Goal: Answer question/provide support: Share knowledge or assist other users

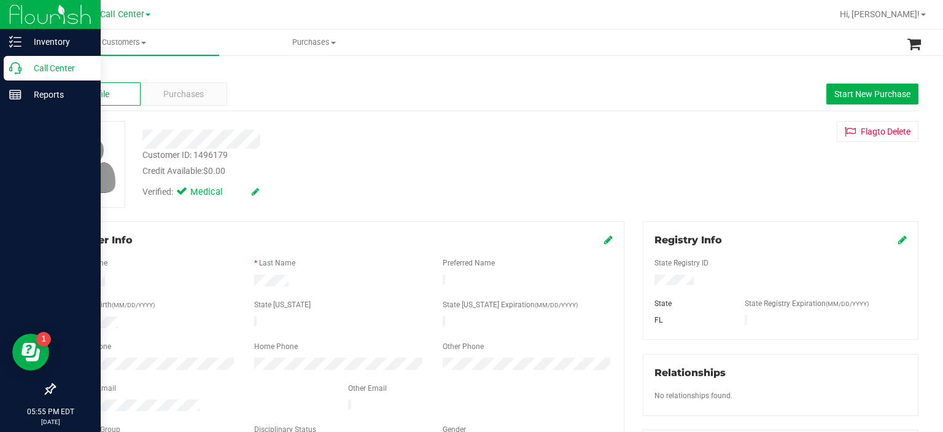
click at [2, 62] on link "Call Center" at bounding box center [50, 69] width 101 height 26
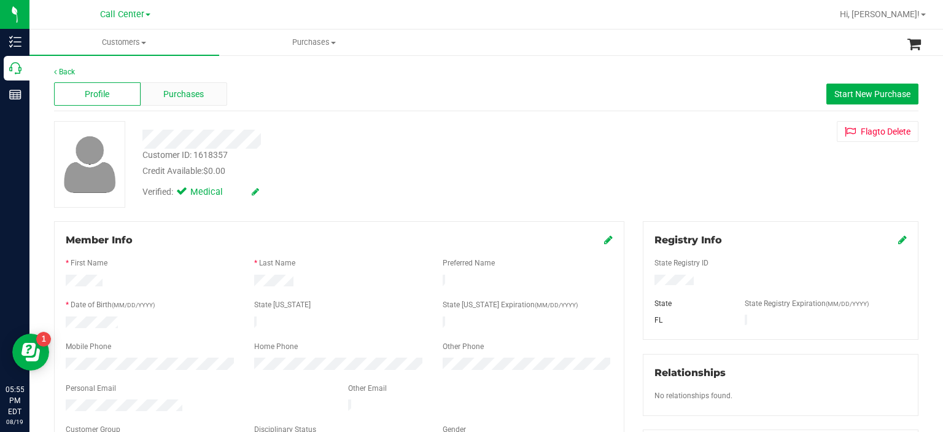
click at [204, 90] on div "Purchases" at bounding box center [184, 93] width 87 height 23
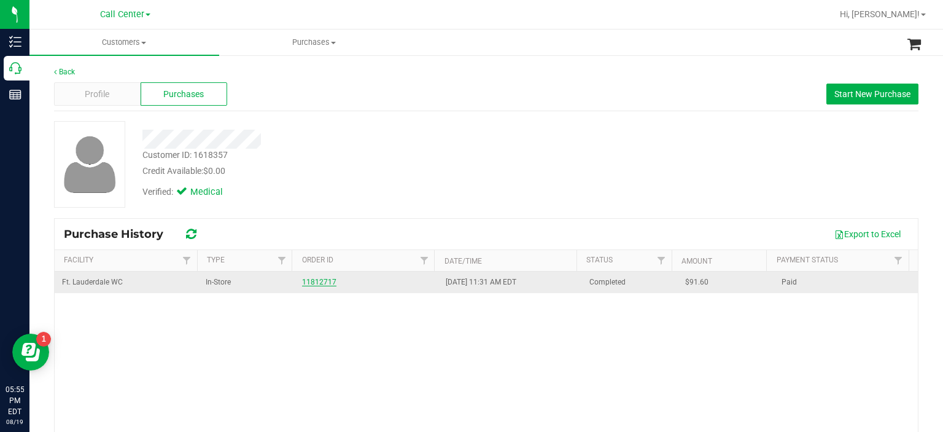
click at [307, 283] on link "11812717" at bounding box center [319, 282] width 34 height 9
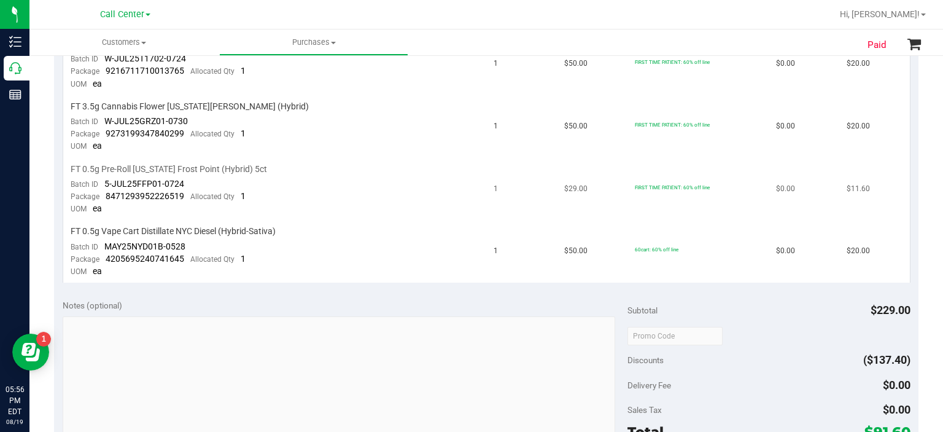
scroll to position [501, 0]
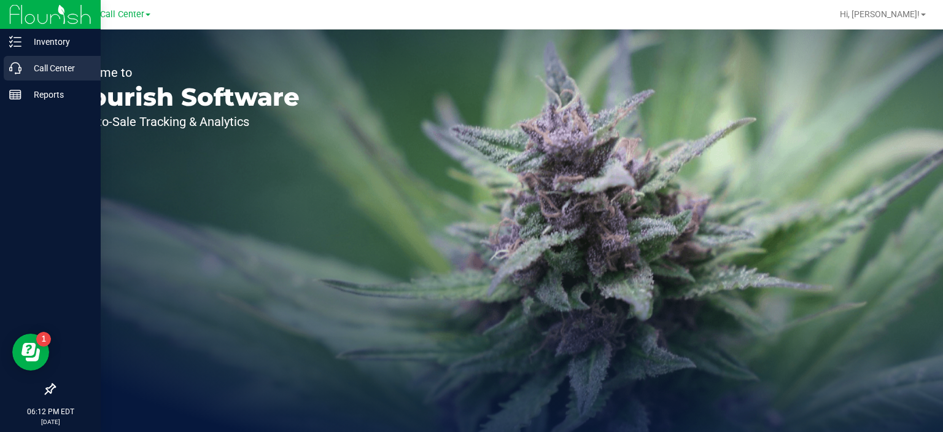
click at [39, 71] on p "Call Center" at bounding box center [58, 68] width 74 height 15
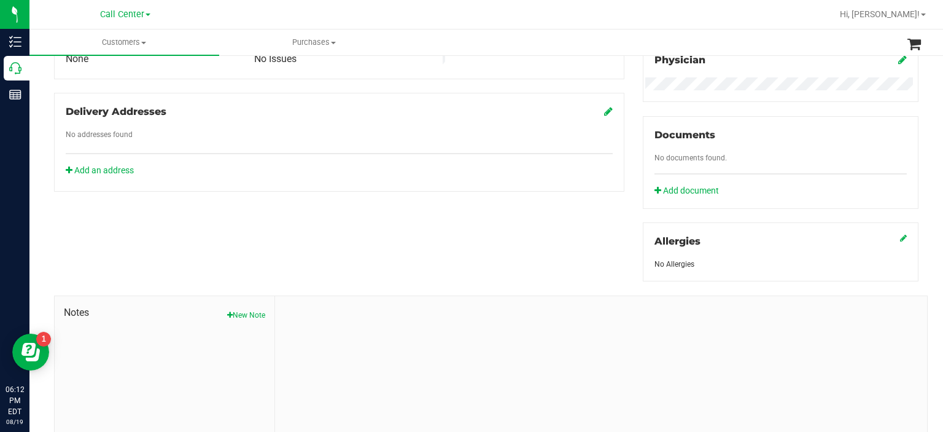
scroll to position [454, 0]
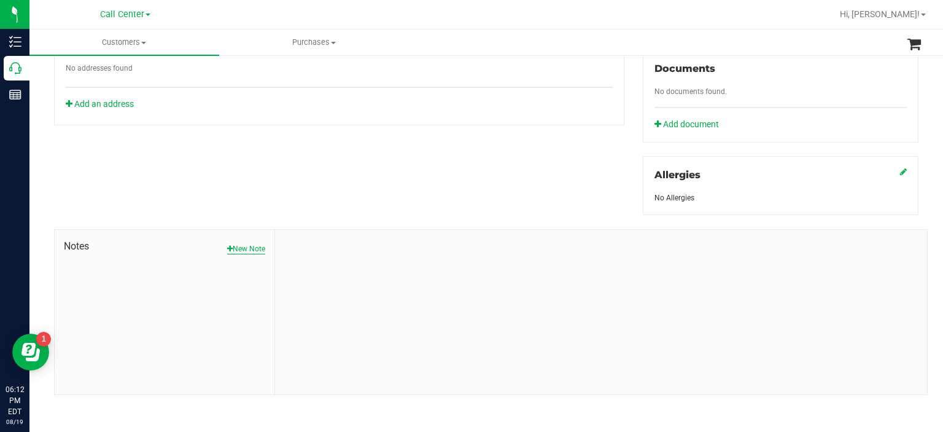
click at [241, 245] on button "New Note" at bounding box center [246, 248] width 38 height 11
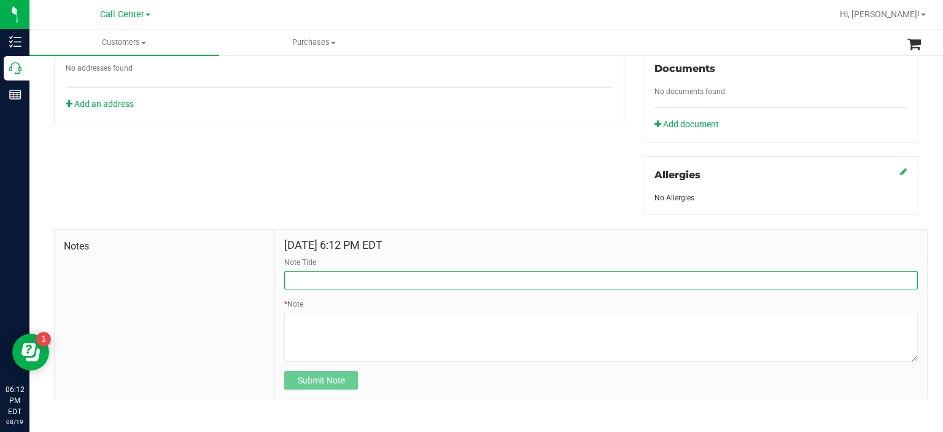
click at [335, 279] on input "Note Title" at bounding box center [601, 280] width 634 height 18
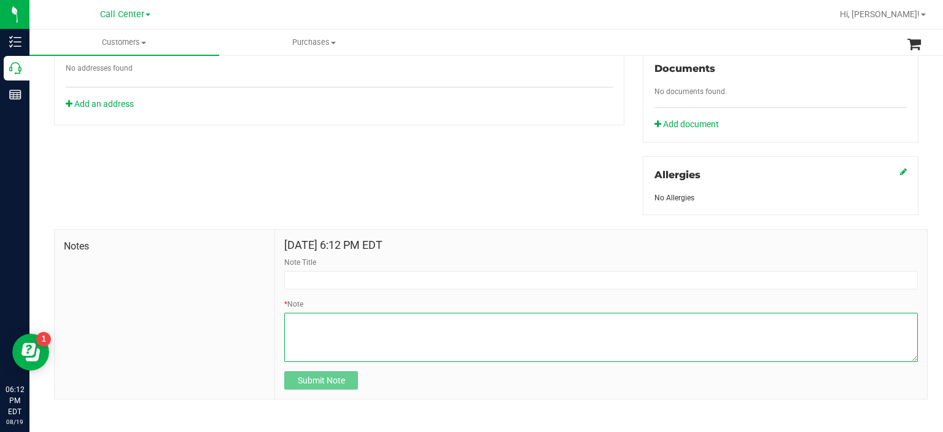
click at [298, 330] on textarea "* Note" at bounding box center [601, 337] width 634 height 49
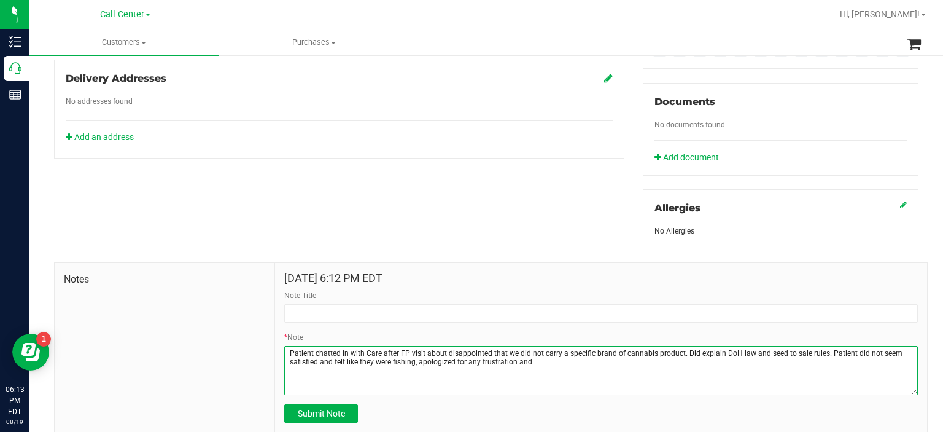
scroll to position [423, 0]
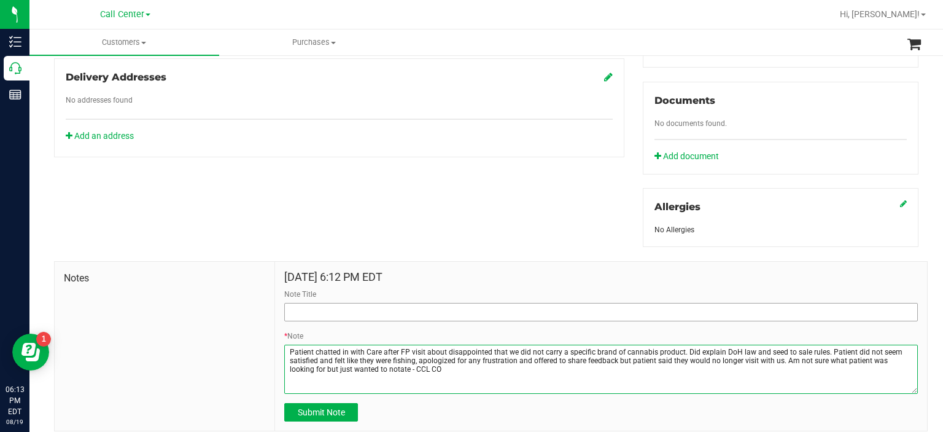
type textarea "Patient chatted in with Care after FP visit about disappointed that we did not …"
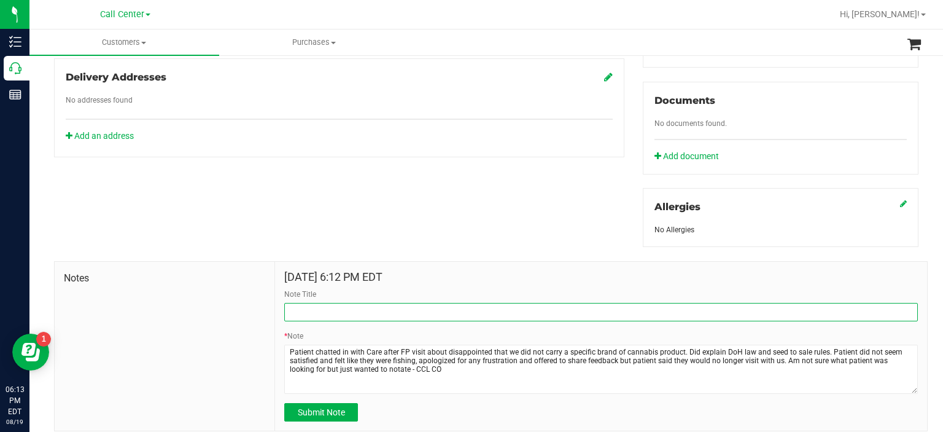
click at [336, 304] on input "Note Title" at bounding box center [601, 312] width 634 height 18
type input "Strange interaction"
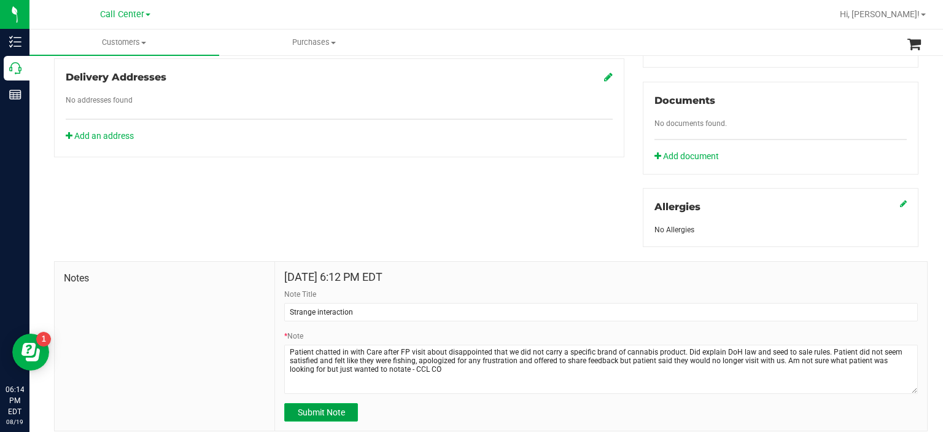
click at [326, 412] on span "Submit Note" at bounding box center [321, 412] width 47 height 10
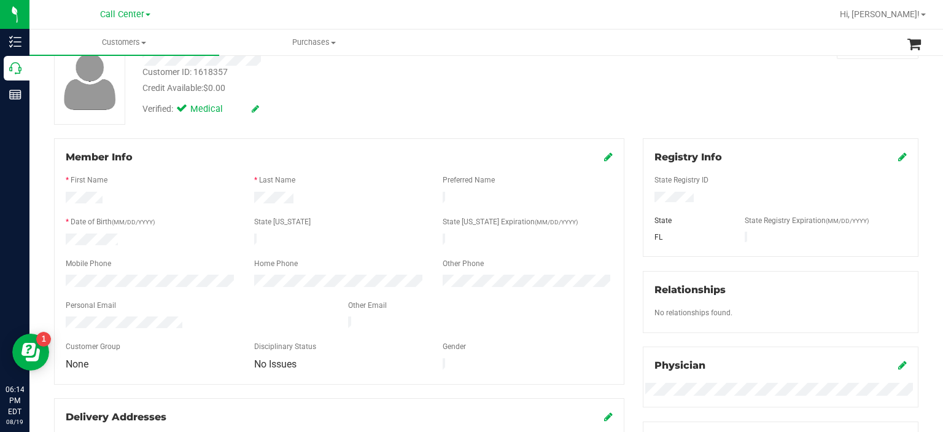
scroll to position [37, 0]
